Goal: Task Accomplishment & Management: Manage account settings

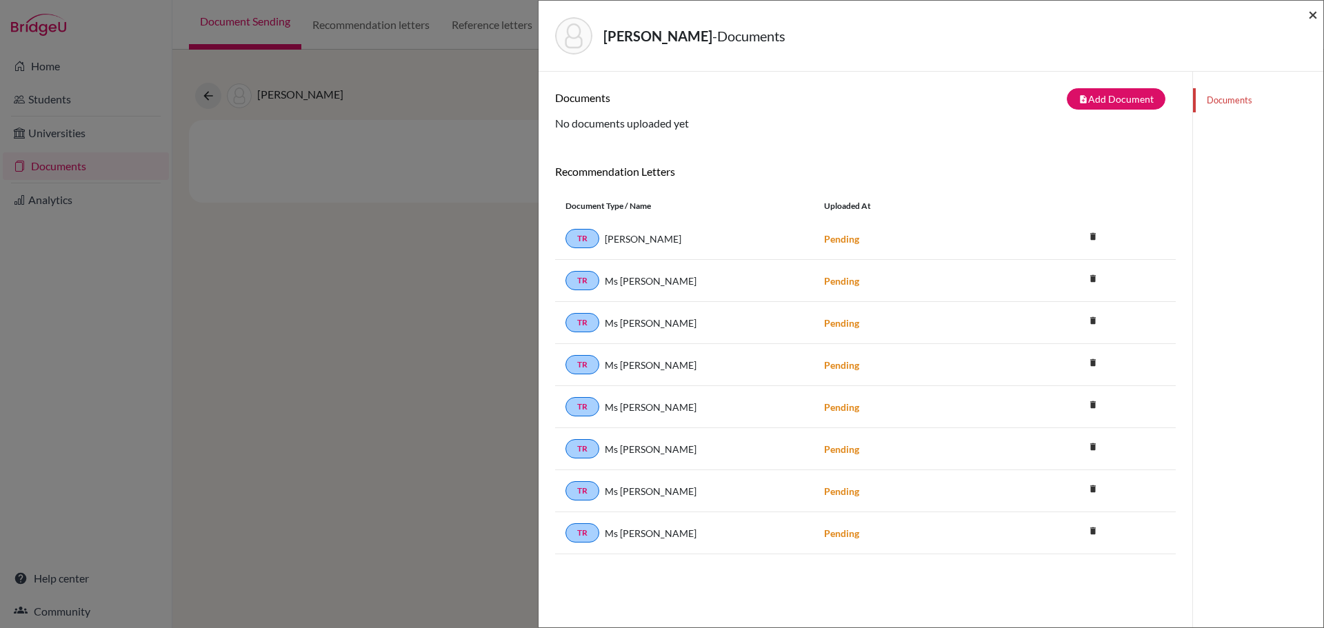
click at [1313, 11] on span "×" at bounding box center [1313, 14] width 10 height 20
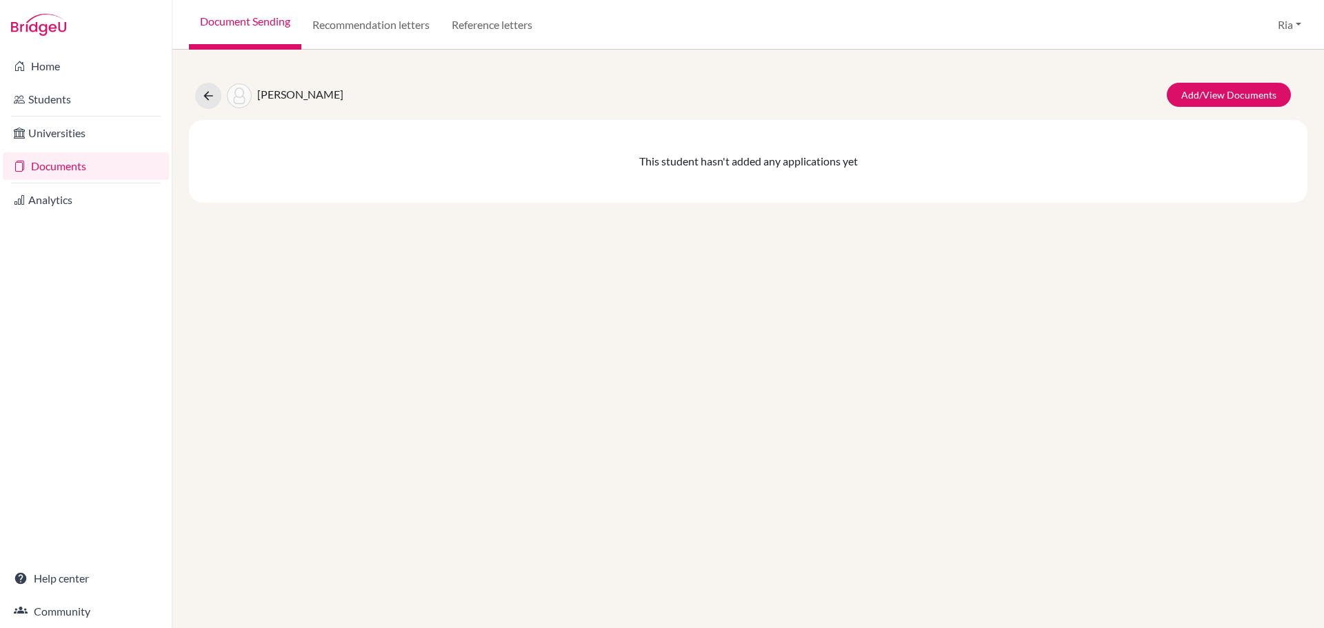
click at [45, 172] on link "Documents" at bounding box center [86, 166] width 166 height 28
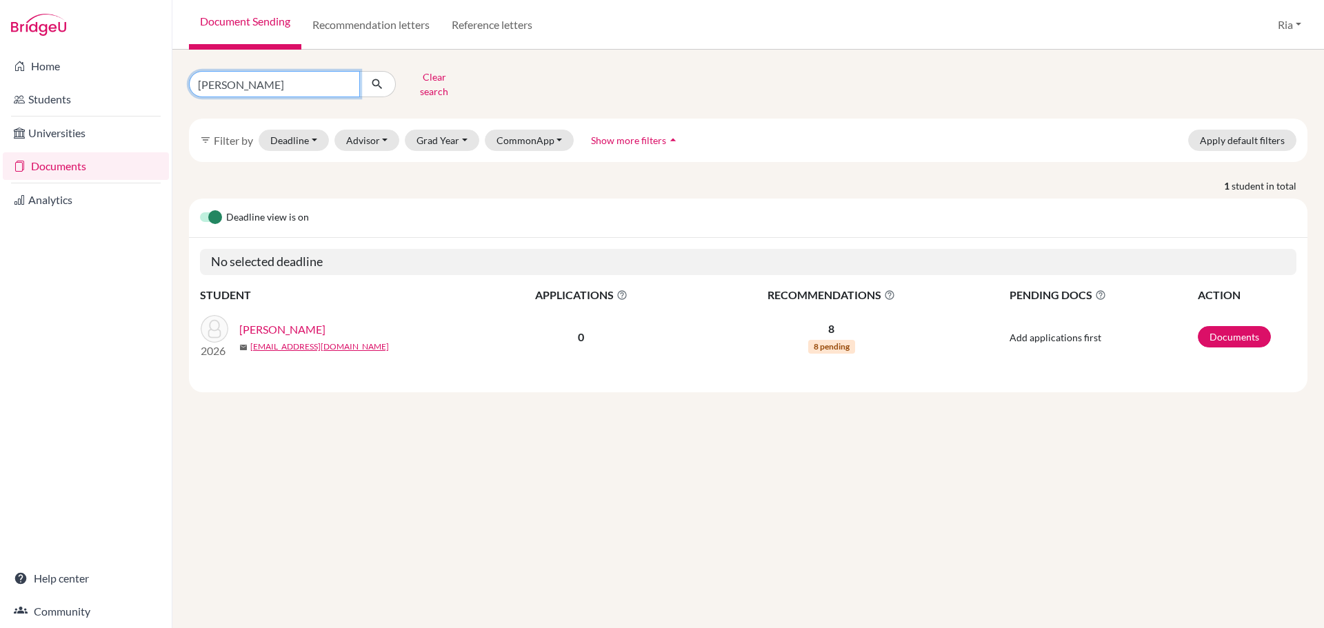
click at [347, 80] on input "[PERSON_NAME]" at bounding box center [274, 84] width 171 height 26
type input "[PERSON_NAME]"
click button "submit" at bounding box center [377, 84] width 37 height 26
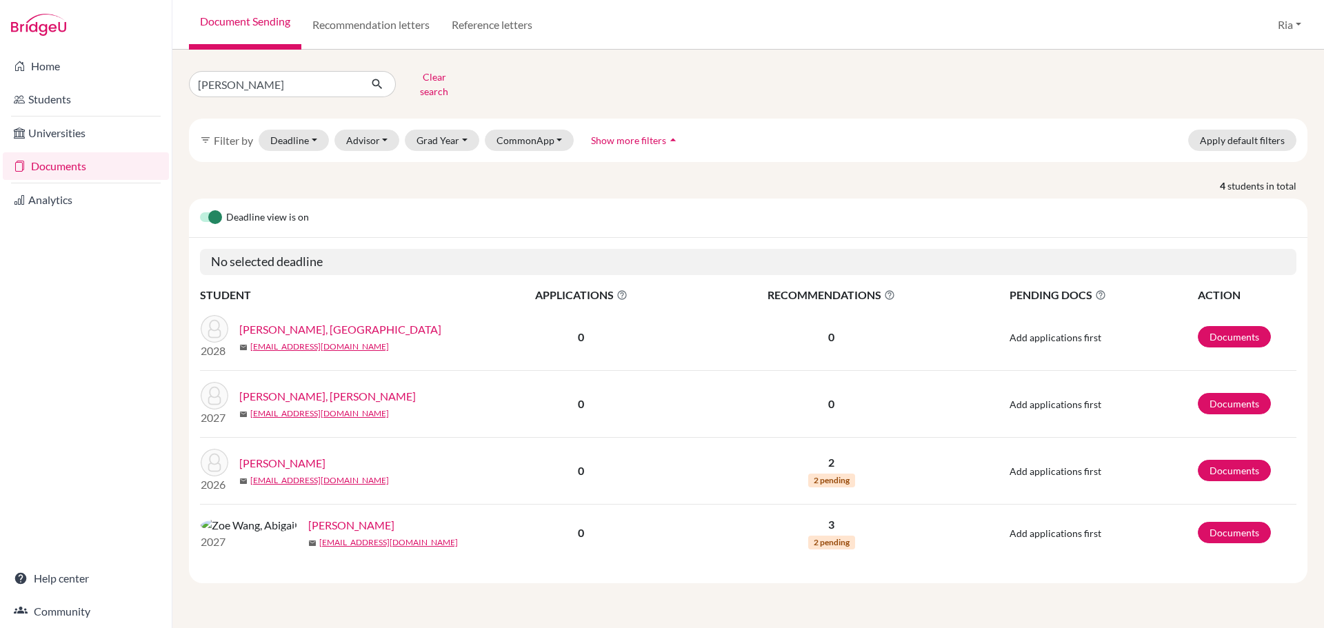
click at [321, 456] on link "[PERSON_NAME]" at bounding box center [282, 463] width 86 height 17
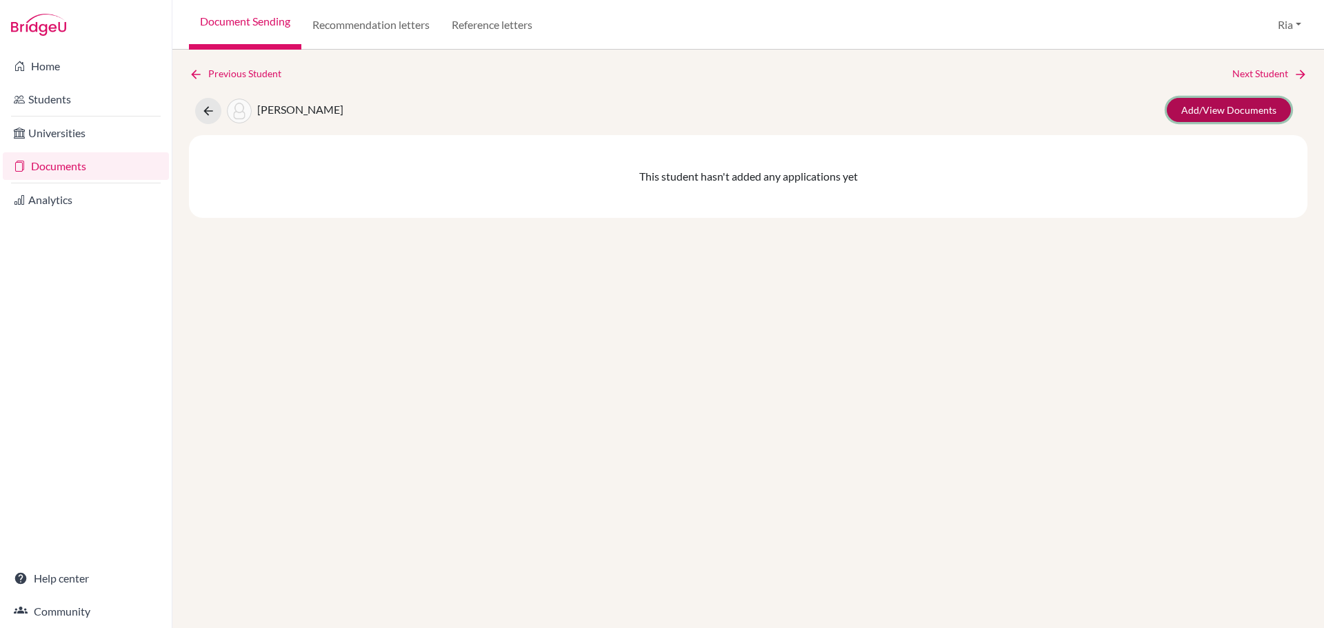
click at [1242, 112] on link "Add/View Documents" at bounding box center [1229, 110] width 124 height 24
